Goal: Task Accomplishment & Management: Manage account settings

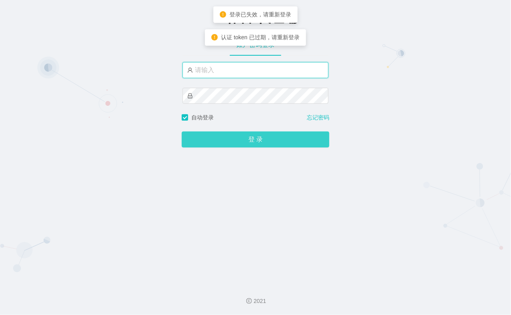
type input "xiaohei03"
click at [247, 138] on button "登 录" at bounding box center [256, 140] width 148 height 16
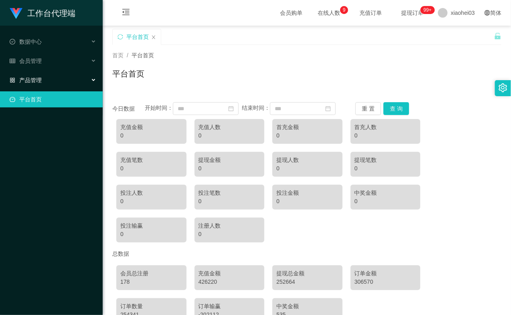
click at [47, 83] on div "产品管理" at bounding box center [51, 80] width 103 height 16
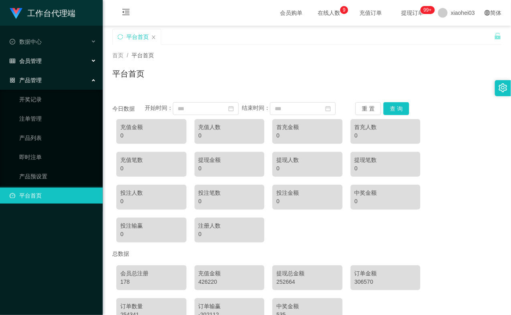
click at [44, 65] on div "会员管理" at bounding box center [51, 61] width 103 height 16
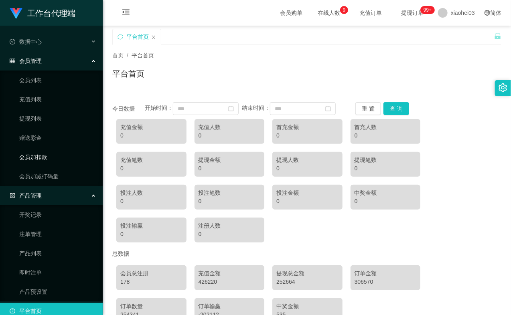
click at [45, 161] on link "会员加扣款" at bounding box center [57, 157] width 77 height 16
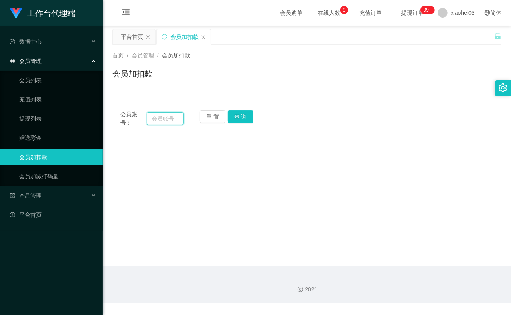
click at [164, 116] on input "text" at bounding box center [165, 118] width 37 height 13
paste input "81734179"
type input "81734179"
click at [240, 113] on button "查 询" at bounding box center [241, 116] width 26 height 13
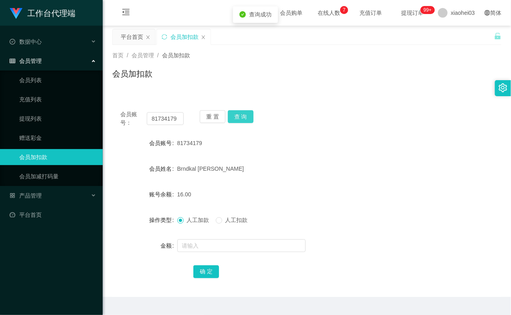
click at [240, 113] on div "重 置 查 询" at bounding box center [231, 118] width 63 height 17
click at [191, 242] on input "text" at bounding box center [241, 246] width 128 height 13
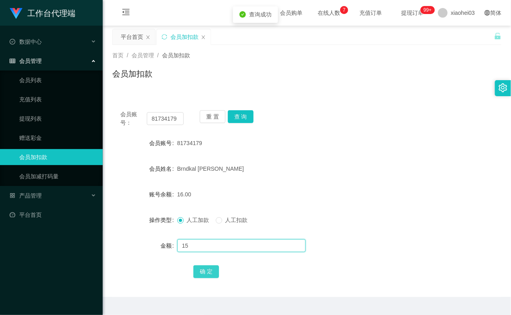
type input "15"
click at [203, 275] on button "确 定" at bounding box center [206, 272] width 26 height 13
click at [316, 179] on form "会员账号 81734179 会员姓名 Brndkal Edward 账号余额 31.00 操作类型 人工加款 人工扣款 金额 确 定" at bounding box center [306, 207] width 389 height 144
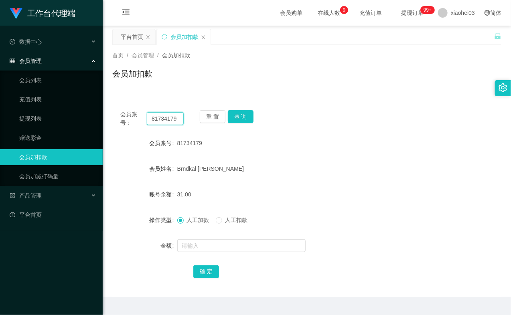
click at [166, 117] on input "81734179" at bounding box center [165, 118] width 37 height 13
paste input "4395837"
type input "84395837"
click at [244, 115] on button "查 询" at bounding box center [241, 116] width 26 height 13
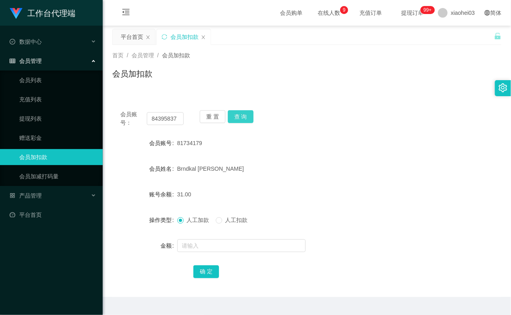
click at [244, 115] on button "查 询" at bounding box center [241, 116] width 26 height 13
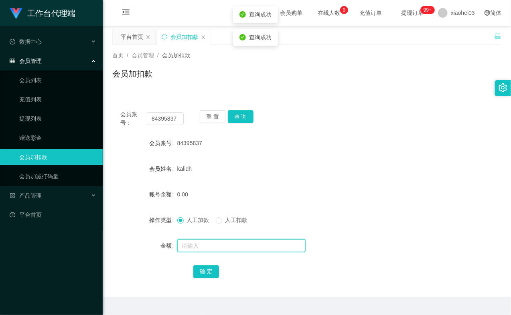
click at [226, 244] on input "text" at bounding box center [241, 246] width 128 height 13
type input "15"
click at [203, 261] on form "会员账号 84395837 会员姓名 kalidh 账号余额 0.00 操作类型 人工加款 人工扣款 金额 15 确 定" at bounding box center [306, 207] width 389 height 144
click at [203, 269] on button "确 定" at bounding box center [206, 272] width 26 height 13
click at [306, 167] on div "kalidh" at bounding box center [290, 169] width 227 height 16
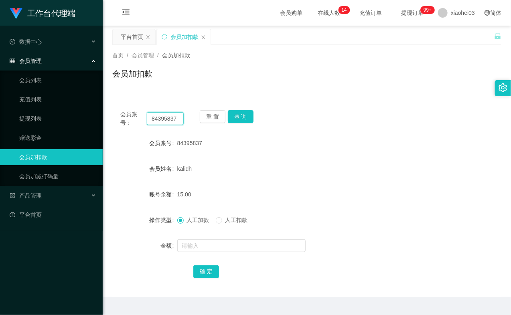
click at [157, 118] on input "84395837" at bounding box center [165, 118] width 37 height 13
paste input "9048762861"
type input "9048762861"
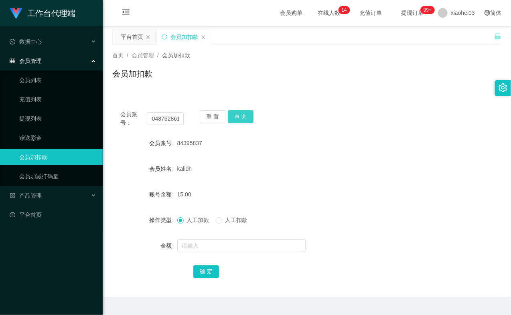
scroll to position [0, 0]
click at [247, 116] on button "查 询" at bounding box center [241, 116] width 26 height 13
click at [244, 117] on button "查 询" at bounding box center [241, 116] width 26 height 13
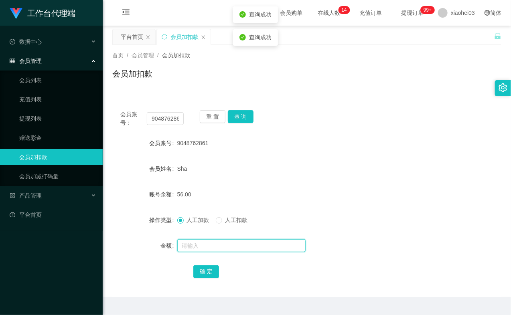
click at [221, 248] on input "text" at bounding box center [241, 246] width 128 height 13
type input "15"
click at [200, 266] on button "确 定" at bounding box center [206, 272] width 26 height 13
drag, startPoint x: 367, startPoint y: 171, endPoint x: 335, endPoint y: 176, distance: 32.5
click at [367, 171] on div "Sha" at bounding box center [290, 169] width 227 height 16
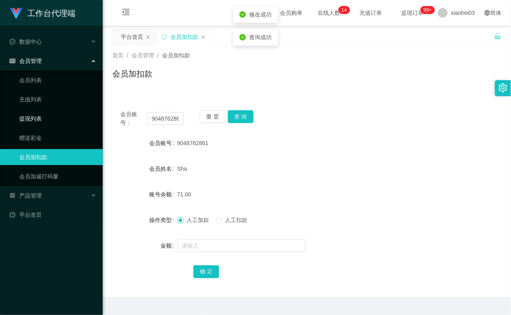
click at [37, 120] on link "提现列表" at bounding box center [57, 119] width 77 height 16
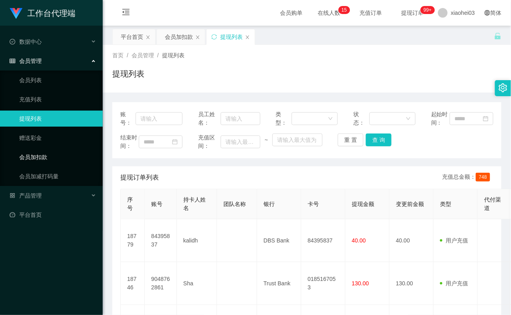
click at [61, 150] on link "会员加扣款" at bounding box center [57, 157] width 77 height 16
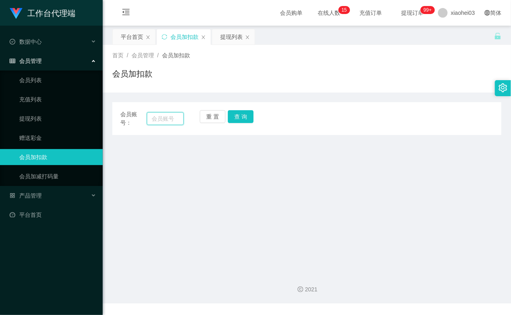
click at [164, 122] on input "text" at bounding box center [165, 118] width 37 height 13
paste input "81734179"
type input "81734179"
click at [245, 118] on button "查 询" at bounding box center [241, 116] width 26 height 13
click at [245, 118] on div "重 置 查 询" at bounding box center [231, 118] width 63 height 17
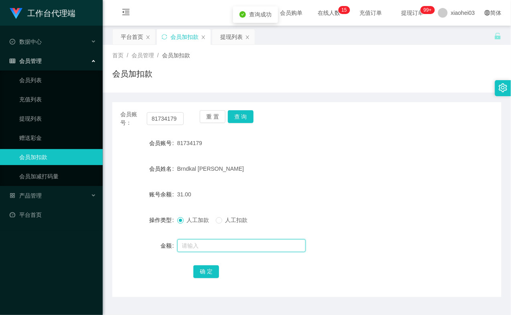
click at [232, 247] on input "text" at bounding box center [241, 246] width 128 height 13
type input "8"
click at [207, 274] on button "确 定" at bounding box center [206, 272] width 26 height 13
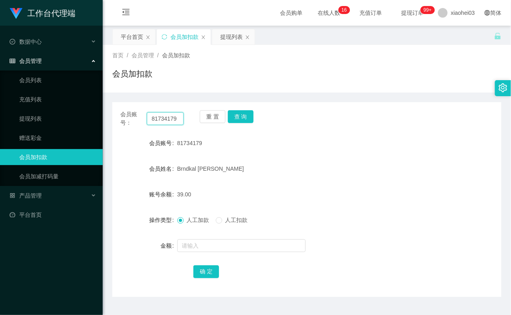
click at [175, 122] on input "81734179" at bounding box center [165, 118] width 37 height 13
click at [164, 123] on input "text" at bounding box center [165, 118] width 37 height 13
paste input "84395837"
type input "84395837"
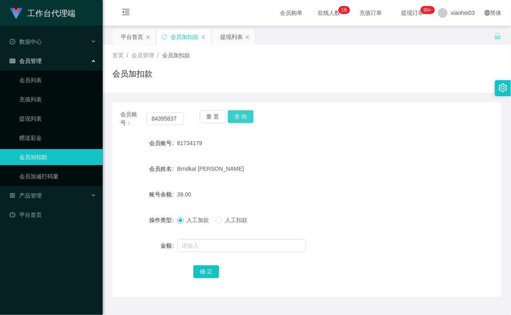
click at [241, 114] on button "查 询" at bounding box center [241, 116] width 26 height 13
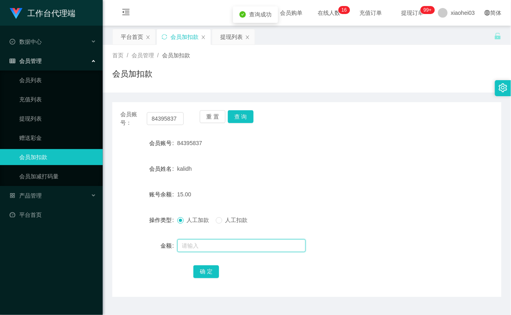
click at [217, 246] on input "text" at bounding box center [241, 246] width 128 height 13
type input "8"
drag, startPoint x: 210, startPoint y: 266, endPoint x: 210, endPoint y: 273, distance: 6.8
click at [210, 268] on button "确 定" at bounding box center [206, 272] width 26 height 13
drag, startPoint x: 210, startPoint y: 273, endPoint x: 221, endPoint y: 261, distance: 16.8
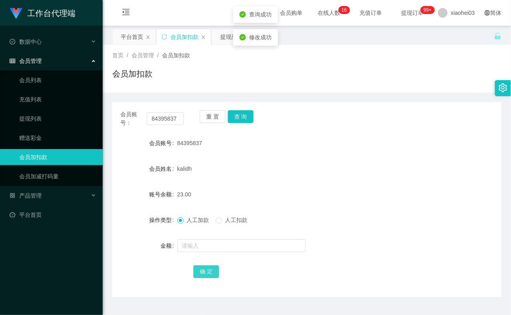
click at [210, 273] on button "确 定" at bounding box center [206, 272] width 26 height 13
drag, startPoint x: 287, startPoint y: 193, endPoint x: 191, endPoint y: 157, distance: 102.9
click at [280, 190] on div "23.00" at bounding box center [290, 195] width 227 height 16
click at [173, 116] on input "84395837" at bounding box center [165, 118] width 37 height 13
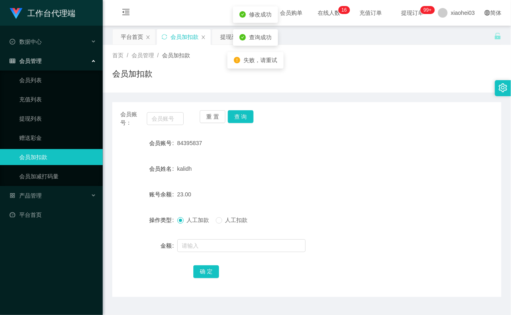
click at [321, 130] on div "会员账号： 重 置 查 询 会员账号 84395837 会员姓名 kalidh 账号余额 23.00 操作类型 人工加款 人工扣款 金额 确 定" at bounding box center [306, 199] width 389 height 195
click at [165, 118] on input "text" at bounding box center [165, 118] width 37 height 13
paste input "9048762861"
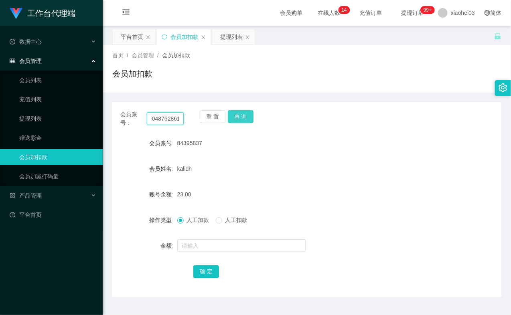
type input "9048762861"
click at [243, 119] on button "查 询" at bounding box center [241, 116] width 26 height 13
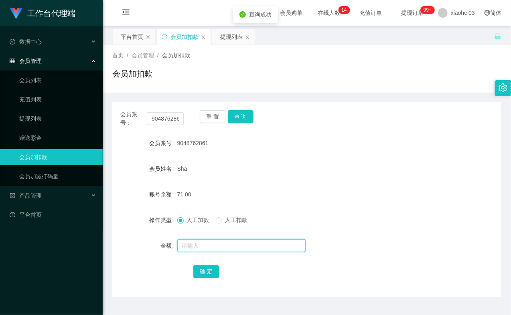
click at [217, 248] on input "text" at bounding box center [241, 246] width 128 height 13
type input "8"
click at [208, 274] on button "确 定" at bounding box center [206, 272] width 26 height 13
click at [295, 181] on form "会员账号 9048762861 会员姓名 Sha 账号余额 79.00 操作类型 人工加款 人工扣款 金额 确 定" at bounding box center [306, 207] width 389 height 144
click at [33, 118] on link "提现列表" at bounding box center [57, 119] width 77 height 16
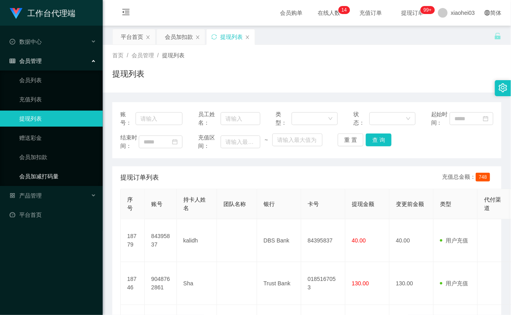
drag, startPoint x: 56, startPoint y: 170, endPoint x: 49, endPoint y: 159, distance: 12.5
click at [55, 170] on link "会员加减打码量" at bounding box center [57, 177] width 77 height 16
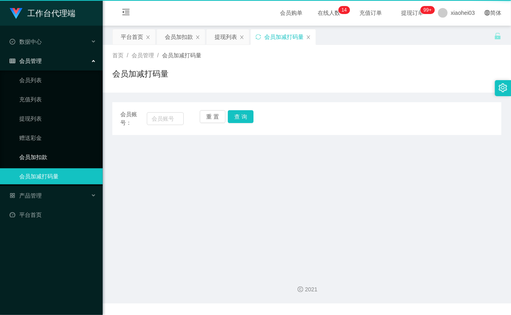
click at [49, 159] on link "会员加扣款" at bounding box center [57, 157] width 77 height 16
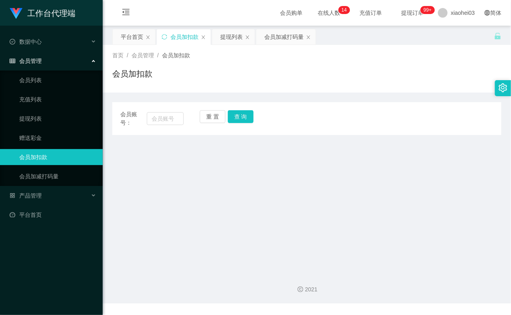
click at [174, 112] on div "会员账号：" at bounding box center [151, 118] width 63 height 17
click at [161, 121] on input "text" at bounding box center [165, 118] width 37 height 13
paste input "84395837"
type input "84395837"
click at [240, 113] on button "查 询" at bounding box center [241, 116] width 26 height 13
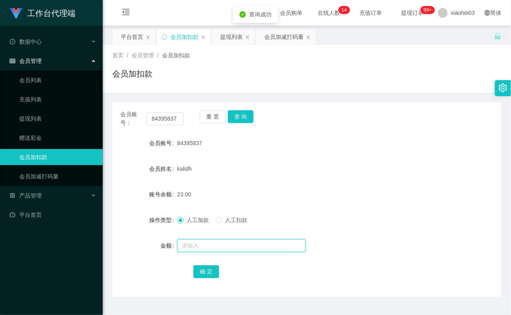
click at [199, 242] on input "text" at bounding box center [241, 246] width 128 height 13
type input "8"
click at [210, 275] on button "确 定" at bounding box center [206, 272] width 26 height 13
click at [362, 211] on form "会员账号 84395837 会员姓名 kalidh 账号余额 31.00 操作类型 人工加款 人工扣款 金额 确 定" at bounding box center [306, 207] width 389 height 144
click at [47, 121] on link "提现列表" at bounding box center [57, 119] width 77 height 16
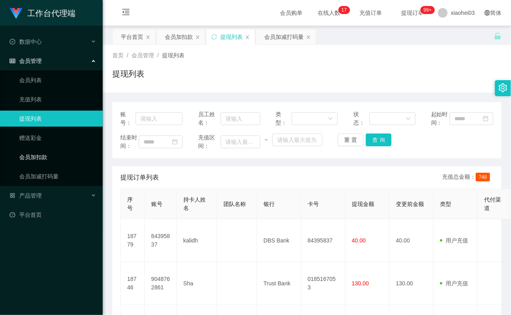
click at [38, 154] on link "会员加扣款" at bounding box center [57, 157] width 77 height 16
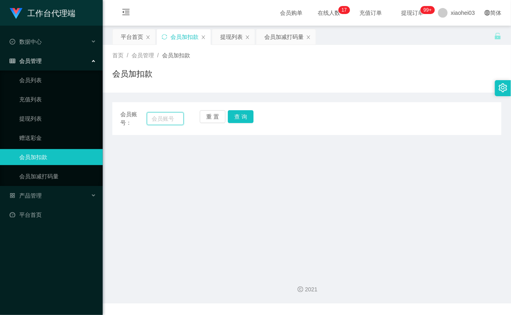
click at [161, 118] on input "text" at bounding box center [165, 118] width 37 height 13
paste input "81734179"
type input "81734179"
click at [238, 118] on button "查 询" at bounding box center [241, 116] width 26 height 13
click at [238, 120] on div "重 置 查 询" at bounding box center [231, 118] width 63 height 17
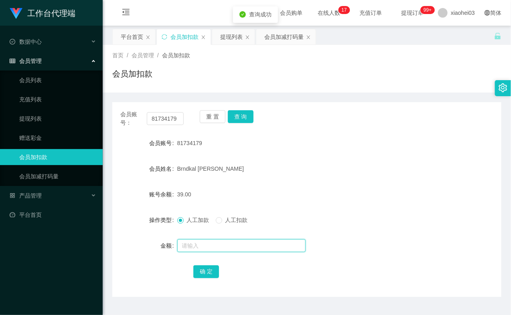
drag, startPoint x: 207, startPoint y: 243, endPoint x: 211, endPoint y: 236, distance: 8.5
click at [207, 244] on input "text" at bounding box center [241, 246] width 128 height 13
type input "8"
click at [207, 267] on button "确 定" at bounding box center [206, 272] width 26 height 13
click at [313, 165] on div "Brndkal [PERSON_NAME]" at bounding box center [290, 169] width 227 height 16
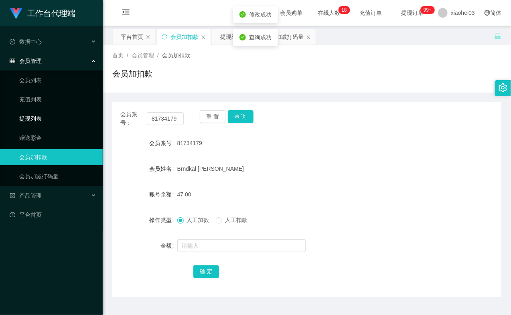
click at [34, 116] on link "提现列表" at bounding box center [57, 119] width 77 height 16
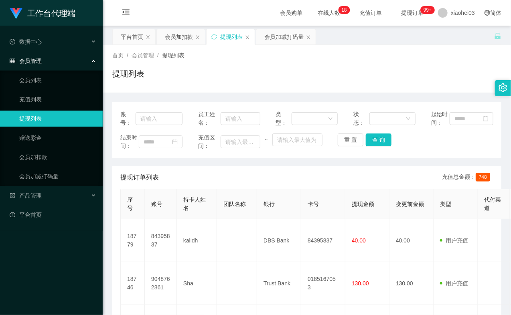
scroll to position [45, 0]
click at [50, 118] on link "提现列表" at bounding box center [57, 119] width 77 height 16
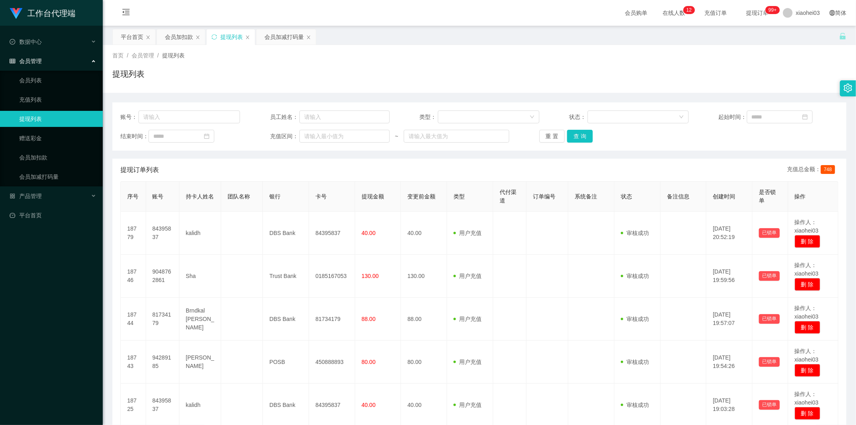
click at [402, 70] on div "首页 / 会员管理 / 提现列表 / 提现列表" at bounding box center [479, 68] width 734 height 35
click at [403, 63] on div "首页 / 会员管理 / 提现列表 / 提现列表" at bounding box center [479, 68] width 734 height 35
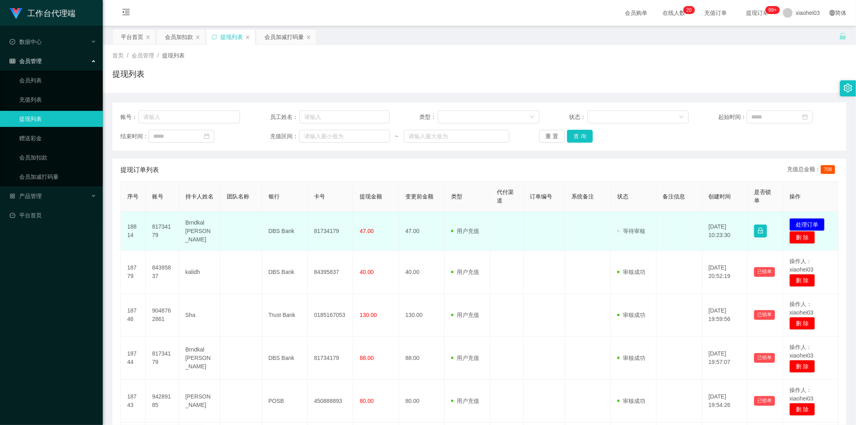
click at [155, 225] on td "81734179" at bounding box center [162, 231] width 33 height 39
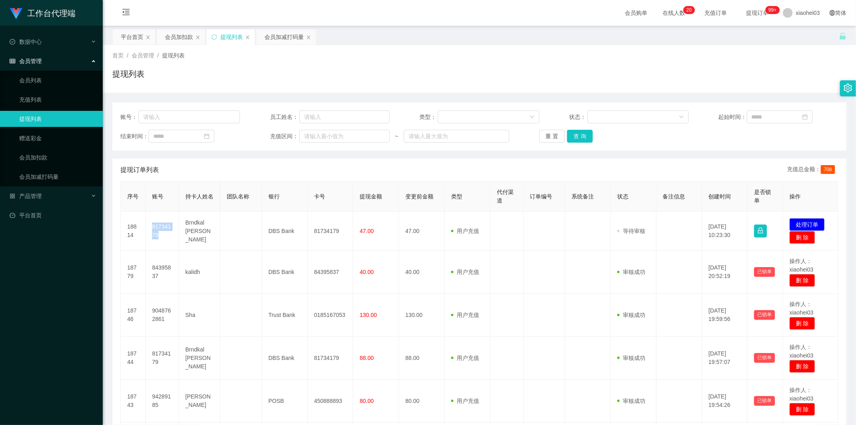
copy td "81734179"
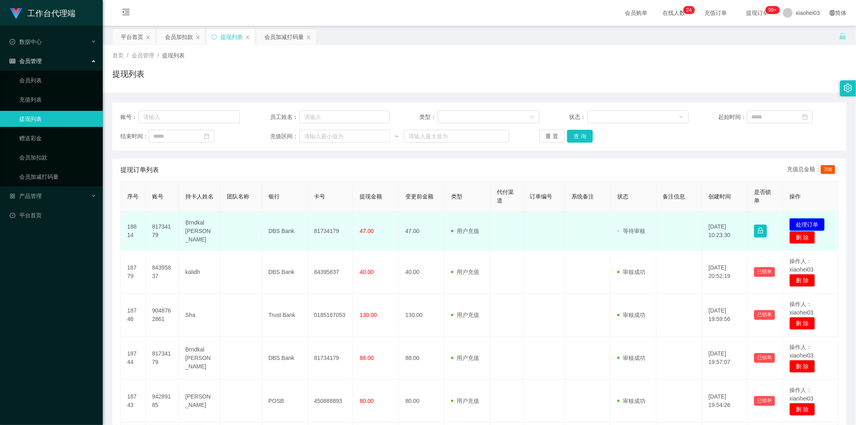
click at [795, 218] on button "处理订单" at bounding box center [806, 224] width 35 height 13
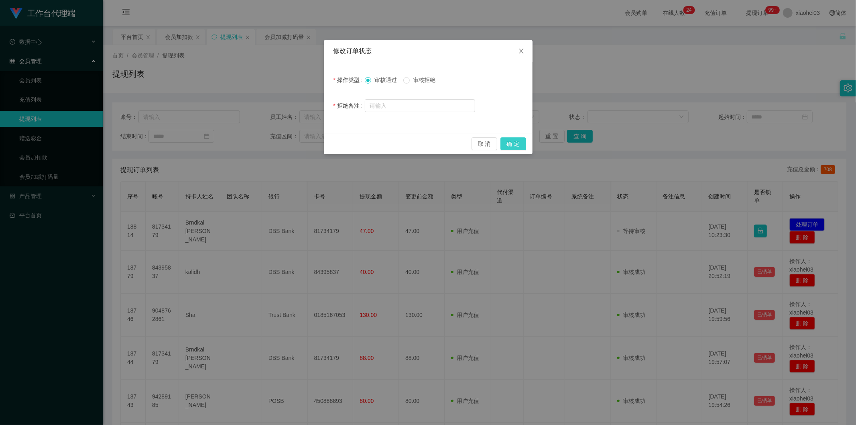
click at [509, 138] on button "确 定" at bounding box center [513, 143] width 26 height 13
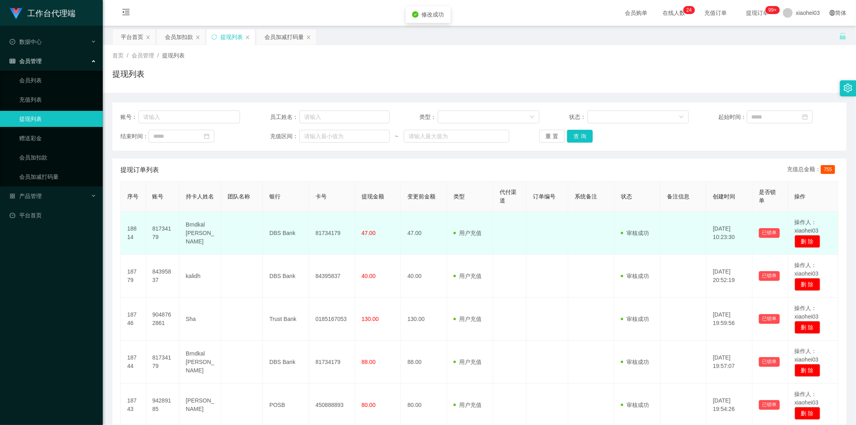
drag, startPoint x: 590, startPoint y: 224, endPoint x: 604, endPoint y: 247, distance: 26.4
click at [591, 226] on td at bounding box center [591, 233] width 46 height 43
